Goal: Contribute content: Add original content to the website for others to see

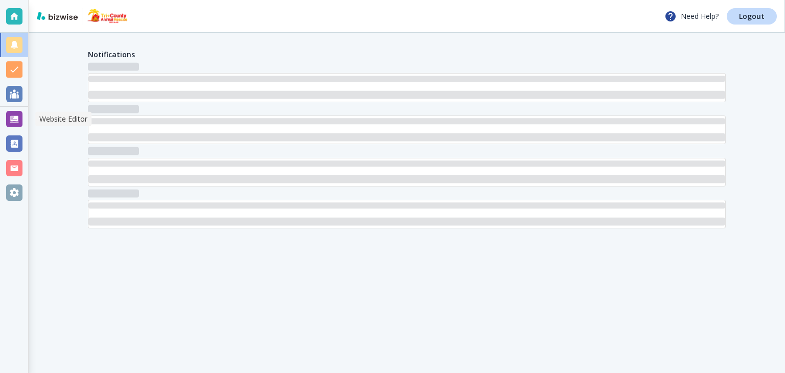
click at [13, 120] on div at bounding box center [14, 119] width 16 height 16
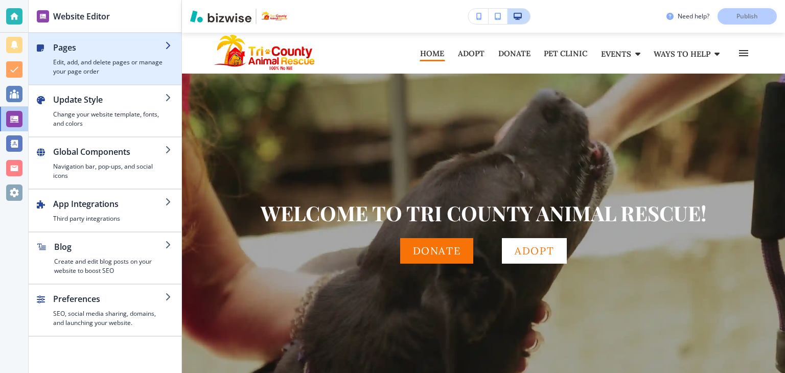
click at [103, 66] on h4 "Edit, add, and delete pages or manage your page order" at bounding box center [109, 67] width 112 height 18
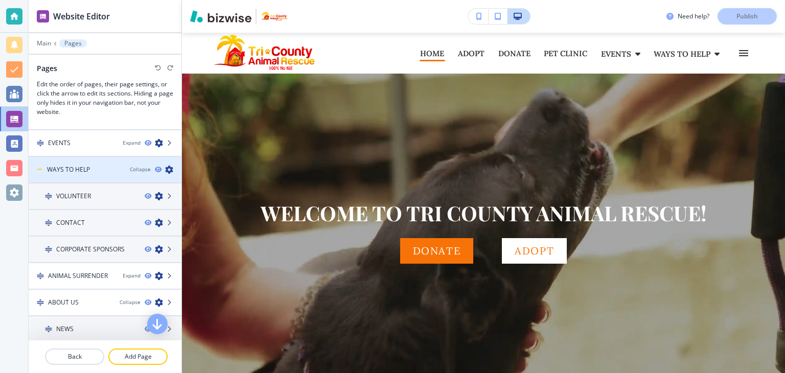
scroll to position [102, 0]
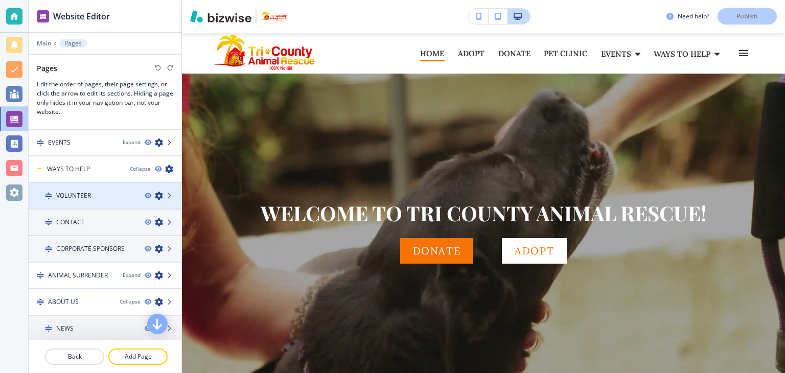
click at [92, 191] on div "VOLUNTEER" at bounding box center [83, 195] width 108 height 9
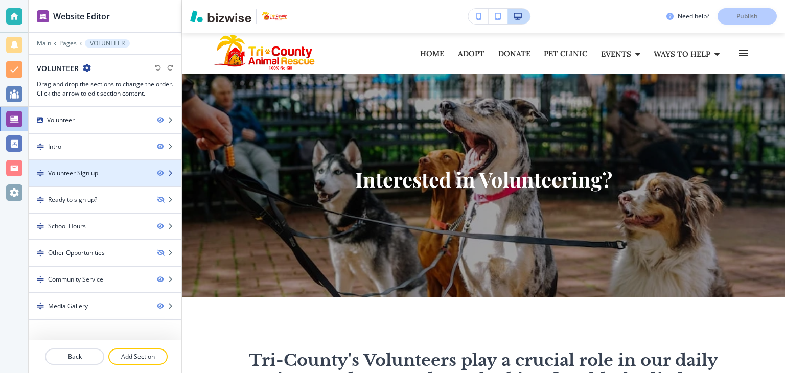
click at [69, 169] on div "Volunteer Sign up" at bounding box center [73, 173] width 50 height 9
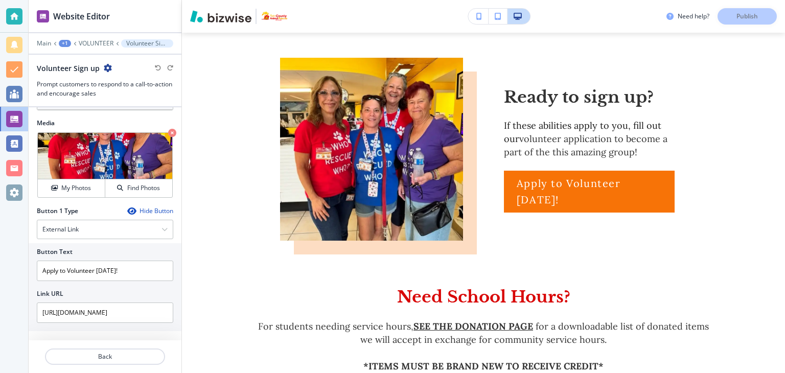
scroll to position [204, 0]
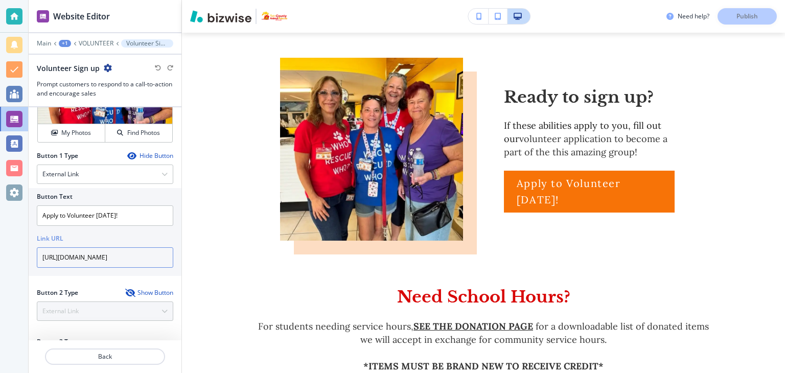
click at [101, 261] on input "[URL][DOMAIN_NAME]" at bounding box center [105, 257] width 136 height 20
paste input "[DOMAIN_NAME][URL]"
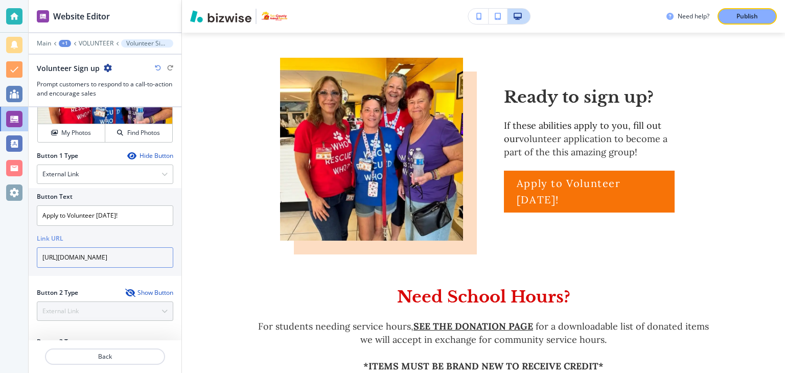
type input "[URL][DOMAIN_NAME]"
click at [739, 23] on button "Publish" at bounding box center [746, 16] width 59 height 16
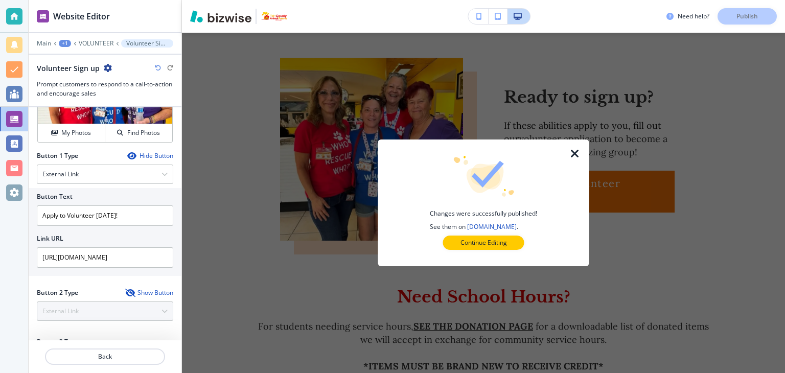
click at [574, 151] on icon "button" at bounding box center [574, 154] width 12 height 12
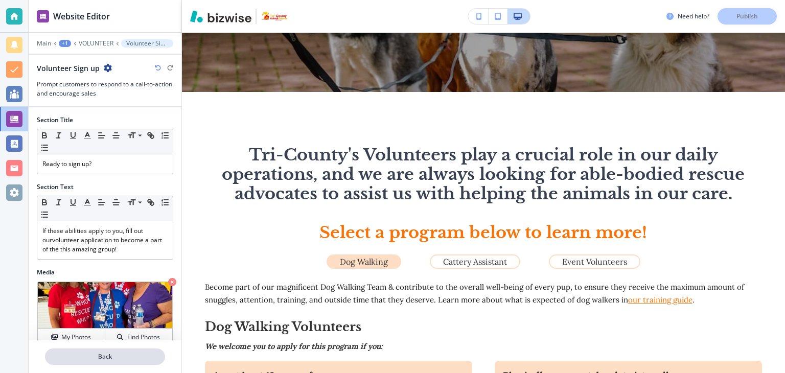
click at [120, 352] on p "Back" at bounding box center [105, 356] width 118 height 9
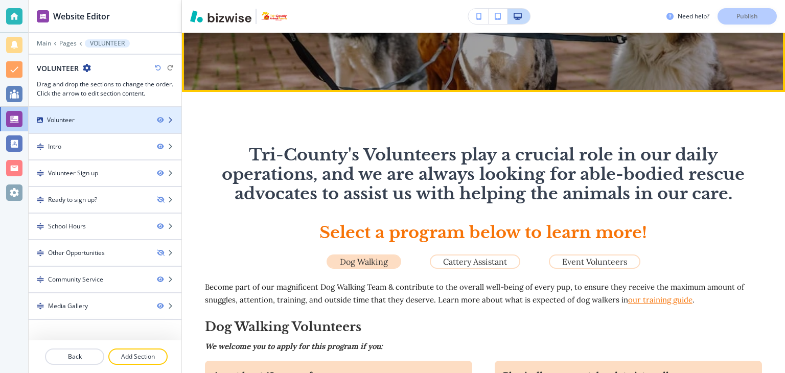
click at [55, 116] on div "Volunteer" at bounding box center [61, 119] width 28 height 9
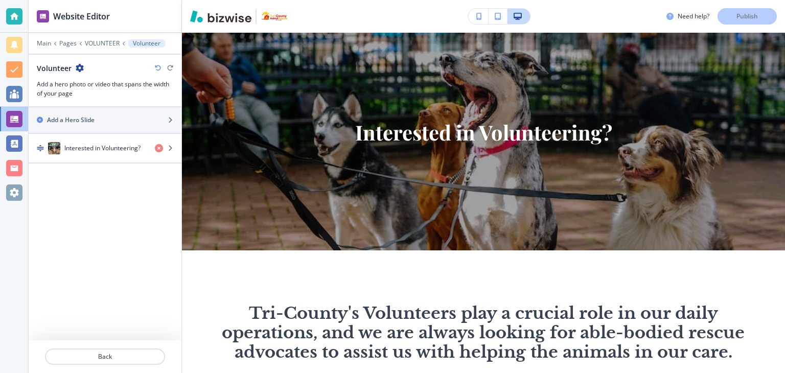
scroll to position [41, 0]
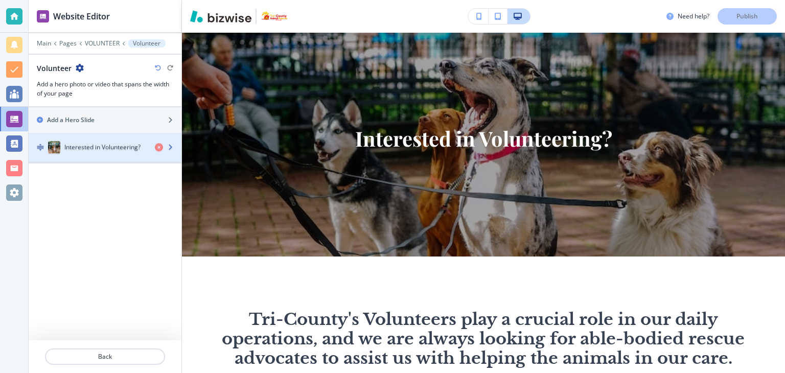
click at [67, 148] on h4 "Interested in Volunteering?" at bounding box center [102, 148] width 76 height 9
click at [104, 158] on div "button" at bounding box center [105, 158] width 153 height 8
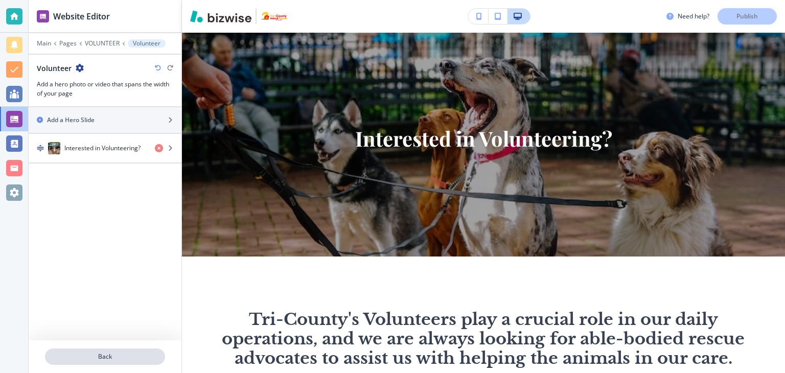
click at [101, 352] on p "Back" at bounding box center [105, 356] width 118 height 9
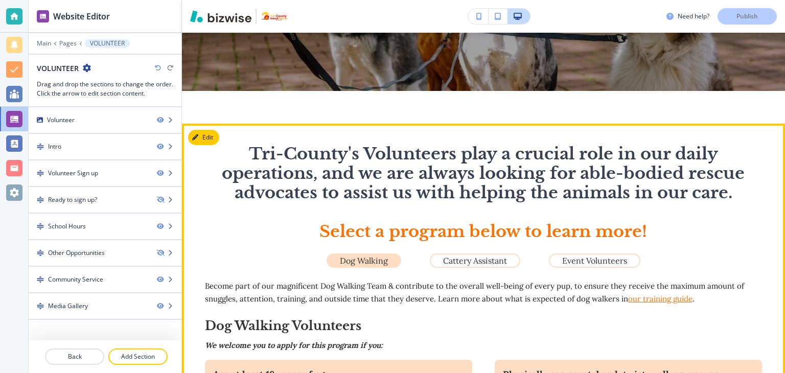
scroll to position [245, 0]
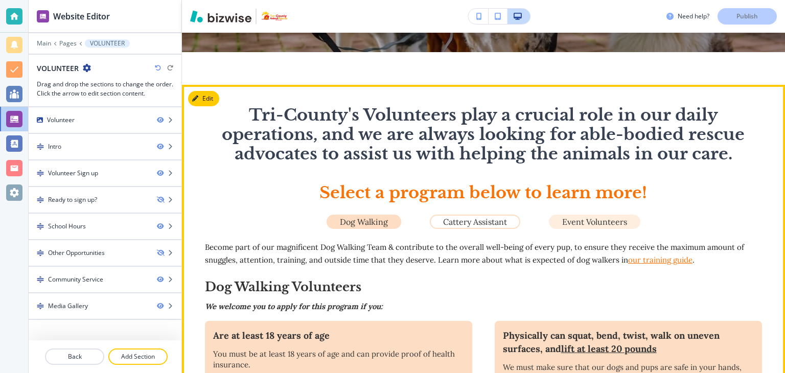
click at [581, 225] on p "Event Volunteers" at bounding box center [594, 221] width 65 height 9
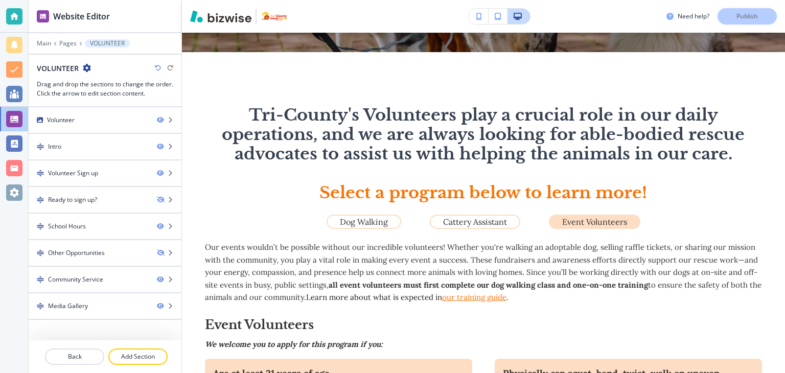
click at [210, 99] on div "Edit ﻿Tri-County's Volunteers play a crucial role in our daily operations, and …" at bounding box center [483, 357] width 603 height 545
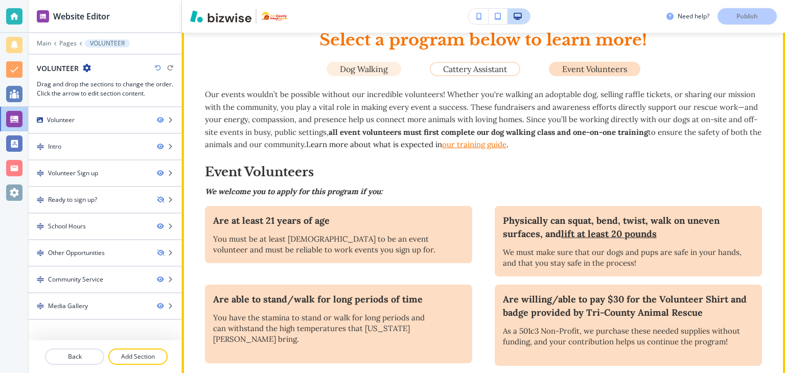
scroll to position [449, 0]
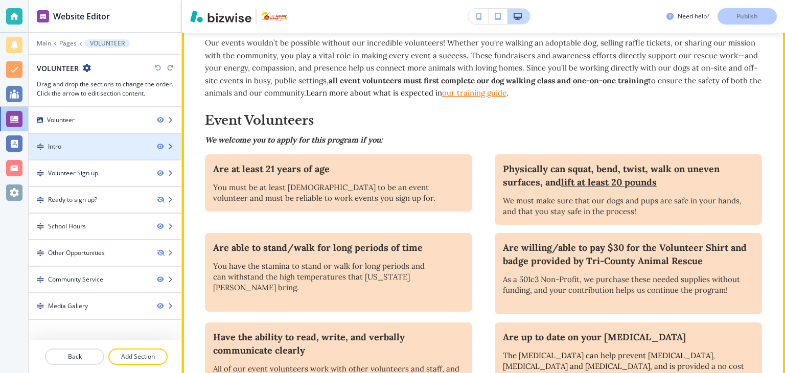
click at [57, 143] on div "Intro" at bounding box center [54, 146] width 13 height 9
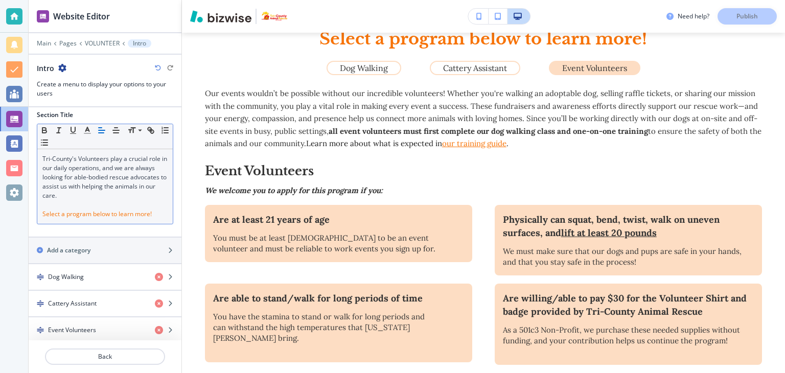
scroll to position [7, 0]
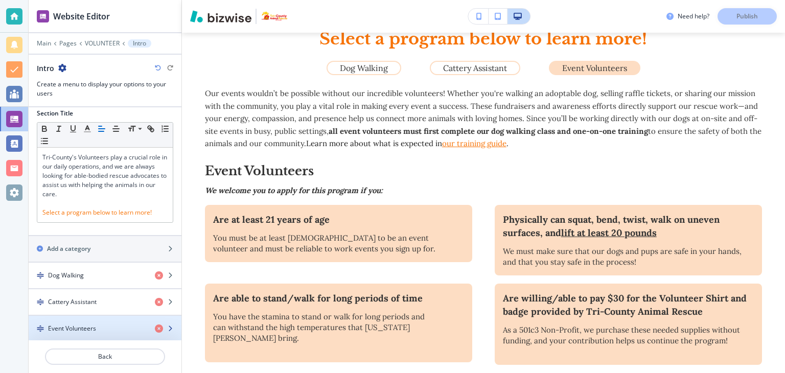
click at [92, 324] on h4 "Event Volunteers" at bounding box center [72, 328] width 48 height 9
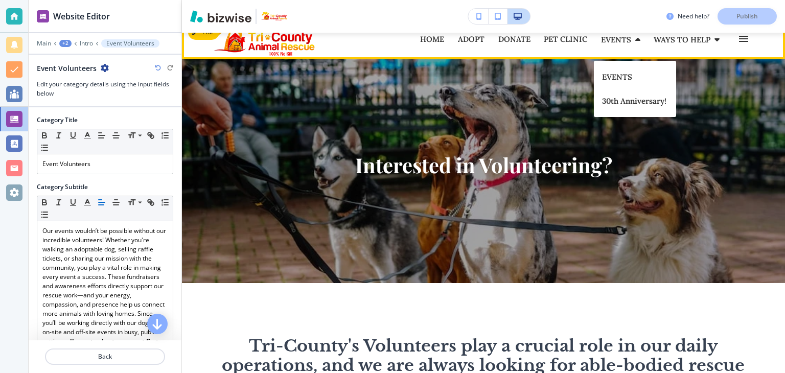
scroll to position [0, 0]
